Goal: Navigation & Orientation: Find specific page/section

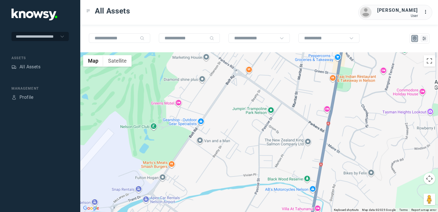
drag, startPoint x: 359, startPoint y: 104, endPoint x: 356, endPoint y: 118, distance: 13.4
click at [356, 117] on div at bounding box center [259, 132] width 358 height 160
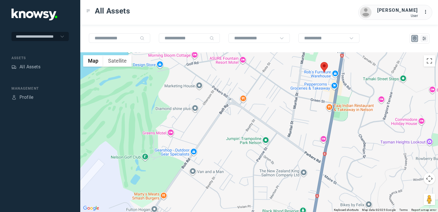
click at [325, 66] on img at bounding box center [324, 67] width 7 height 11
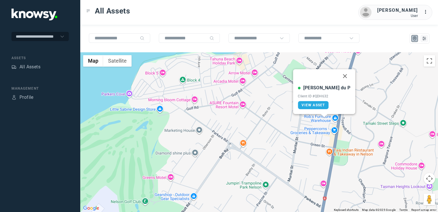
drag, startPoint x: 334, startPoint y: 75, endPoint x: 326, endPoint y: 90, distance: 16.7
click at [339, 75] on button "Close" at bounding box center [346, 76] width 14 height 14
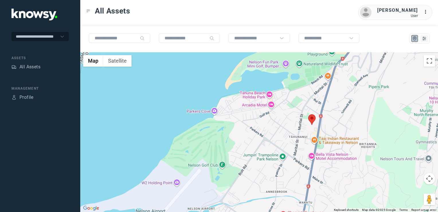
drag, startPoint x: 278, startPoint y: 141, endPoint x: 280, endPoint y: 128, distance: 13.6
click at [280, 130] on div "To navigate, press the arrow keys." at bounding box center [259, 132] width 358 height 160
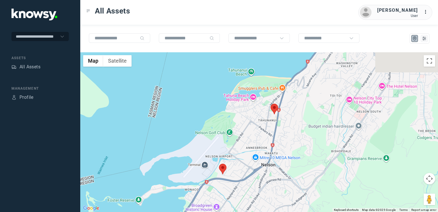
drag, startPoint x: 223, startPoint y: 166, endPoint x: 230, endPoint y: 144, distance: 23.0
click at [225, 150] on div at bounding box center [259, 132] width 358 height 160
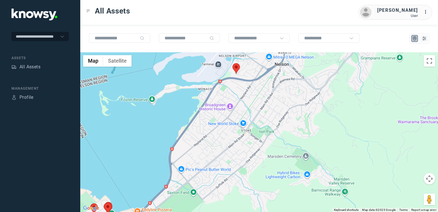
click at [231, 128] on div at bounding box center [259, 132] width 358 height 160
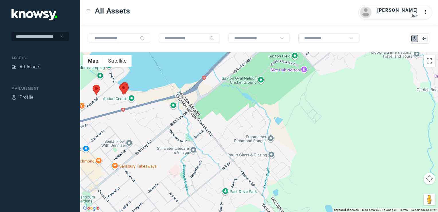
drag, startPoint x: 152, startPoint y: 138, endPoint x: 255, endPoint y: 105, distance: 108.5
click at [240, 108] on div at bounding box center [259, 132] width 358 height 160
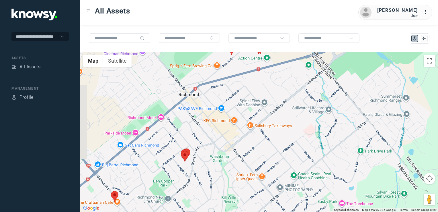
drag, startPoint x: 212, startPoint y: 158, endPoint x: 292, endPoint y: 138, distance: 82.0
click at [283, 141] on div at bounding box center [259, 132] width 358 height 160
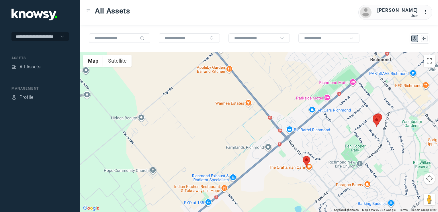
drag, startPoint x: 371, startPoint y: 145, endPoint x: 316, endPoint y: 159, distance: 55.9
click at [316, 159] on div at bounding box center [259, 132] width 358 height 160
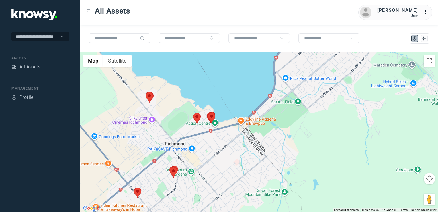
drag, startPoint x: 152, startPoint y: 171, endPoint x: 152, endPoint y: 160, distance: 11.5
click at [151, 162] on div at bounding box center [259, 132] width 358 height 160
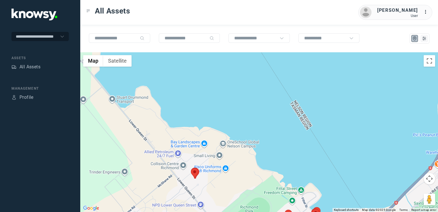
click at [195, 172] on img at bounding box center [194, 173] width 7 height 11
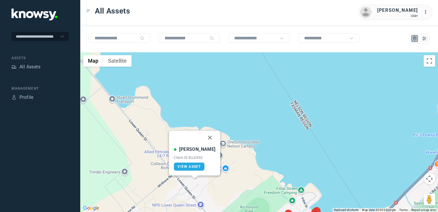
click at [206, 137] on button "Close" at bounding box center [210, 138] width 14 height 14
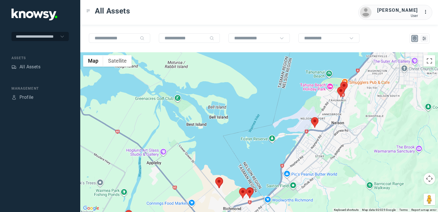
click at [225, 176] on div "To navigate, press the arrow keys." at bounding box center [259, 132] width 358 height 160
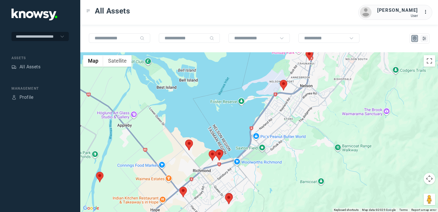
drag, startPoint x: 277, startPoint y: 150, endPoint x: 226, endPoint y: 191, distance: 65.2
click at [226, 192] on div at bounding box center [259, 132] width 358 height 160
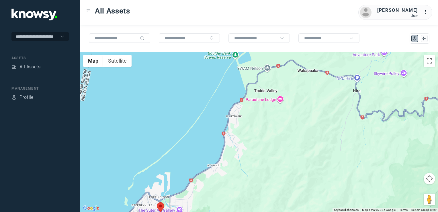
drag, startPoint x: 226, startPoint y: 186, endPoint x: 257, endPoint y: 144, distance: 52.2
click at [246, 156] on div at bounding box center [259, 132] width 358 height 160
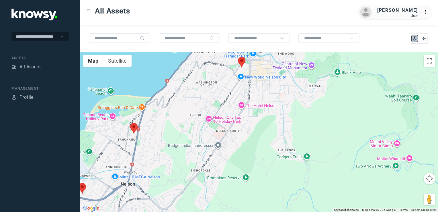
drag, startPoint x: 223, startPoint y: 137, endPoint x: 229, endPoint y: 129, distance: 9.6
click at [224, 136] on div at bounding box center [259, 132] width 358 height 160
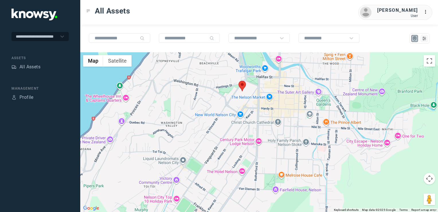
click at [243, 87] on img at bounding box center [242, 86] width 7 height 11
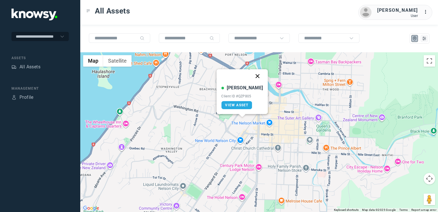
click at [251, 76] on button "Close" at bounding box center [258, 76] width 14 height 14
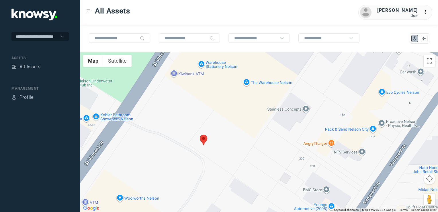
drag, startPoint x: 166, startPoint y: 139, endPoint x: 192, endPoint y: 156, distance: 30.5
click at [192, 158] on div at bounding box center [259, 132] width 358 height 160
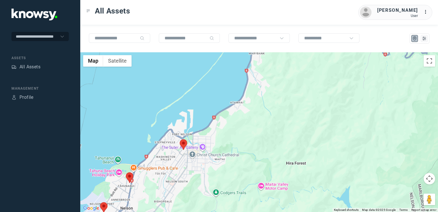
drag, startPoint x: 180, startPoint y: 162, endPoint x: 202, endPoint y: 145, distance: 27.5
click at [201, 146] on div at bounding box center [259, 132] width 358 height 160
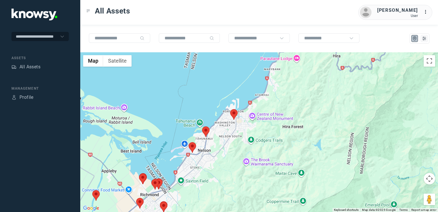
click at [211, 147] on div at bounding box center [259, 132] width 358 height 160
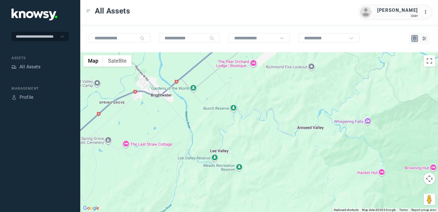
drag, startPoint x: 214, startPoint y: 123, endPoint x: 210, endPoint y: 143, distance: 19.9
click at [210, 143] on div at bounding box center [259, 132] width 358 height 160
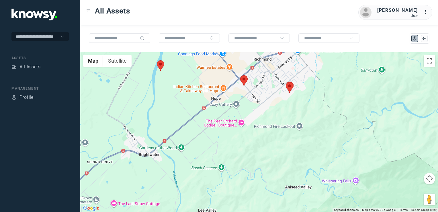
drag, startPoint x: 183, startPoint y: 118, endPoint x: 185, endPoint y: 142, distance: 24.7
click at [185, 143] on div at bounding box center [259, 132] width 358 height 160
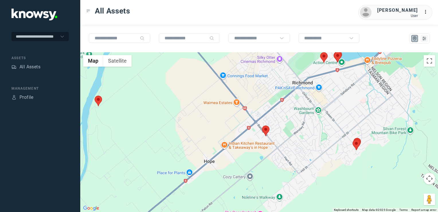
drag, startPoint x: 241, startPoint y: 167, endPoint x: 192, endPoint y: 99, distance: 83.9
click at [192, 99] on div at bounding box center [259, 132] width 358 height 160
